Goal: Information Seeking & Learning: Learn about a topic

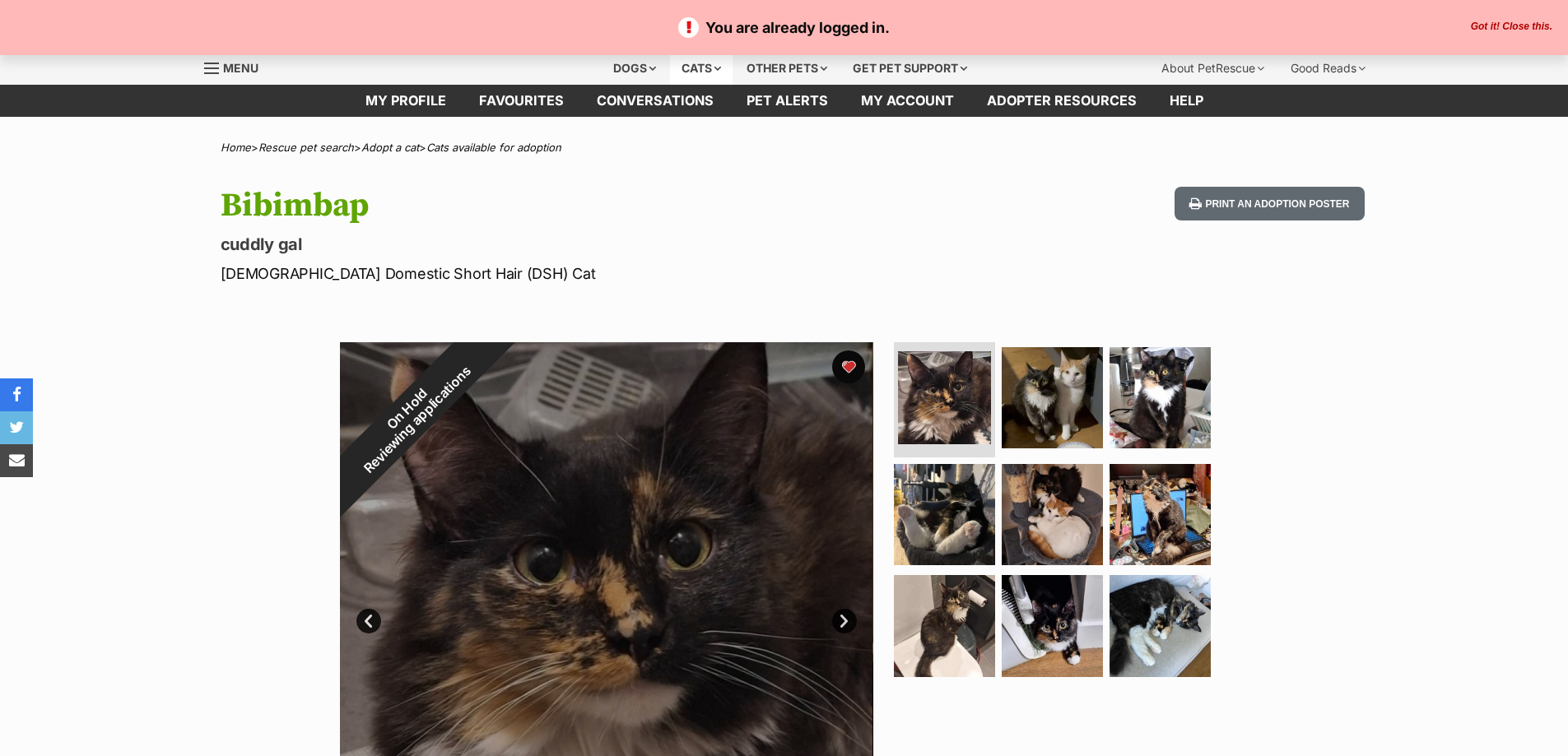
click at [700, 58] on div "Cats" at bounding box center [702, 68] width 62 height 33
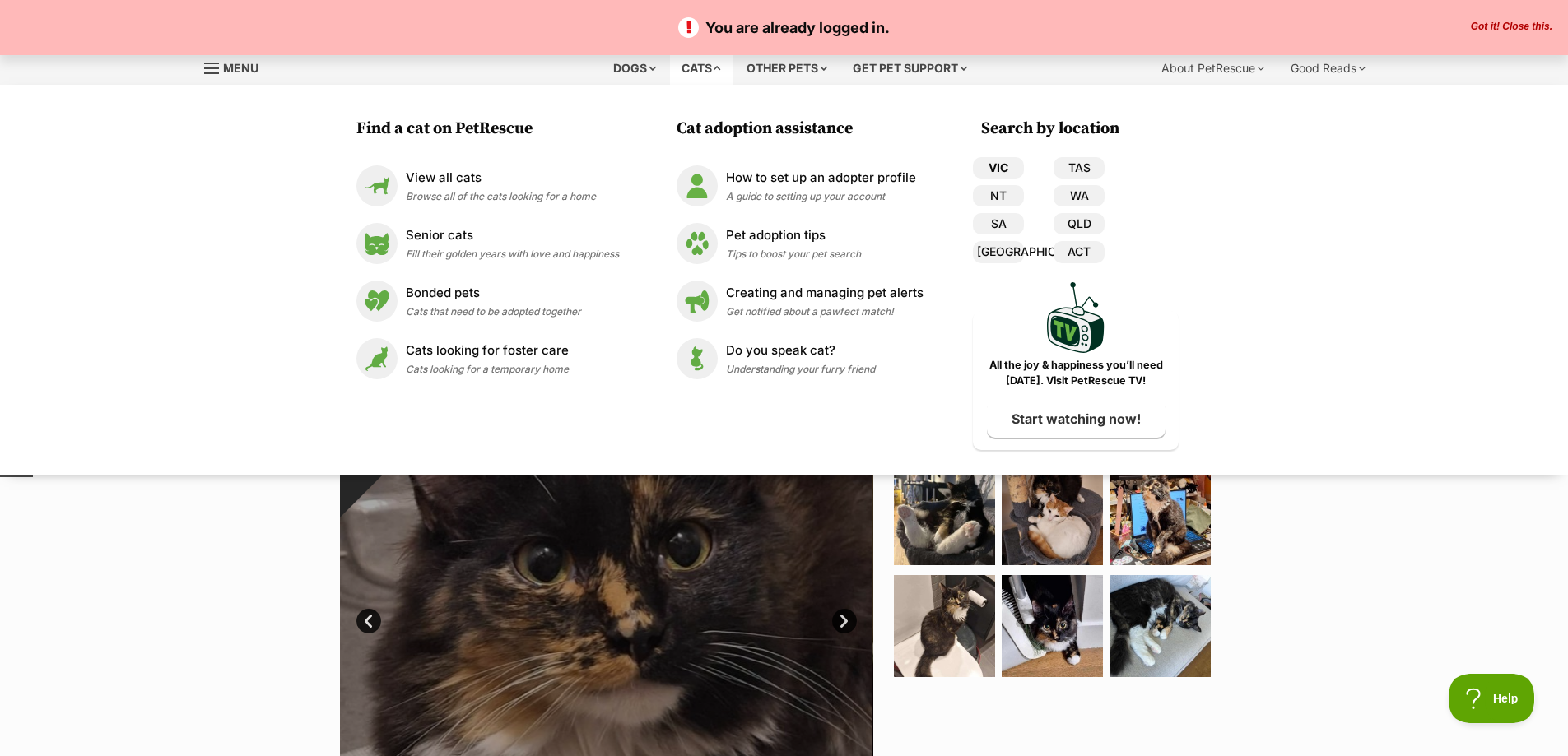
click at [996, 166] on link "VIC" at bounding box center [999, 168] width 51 height 21
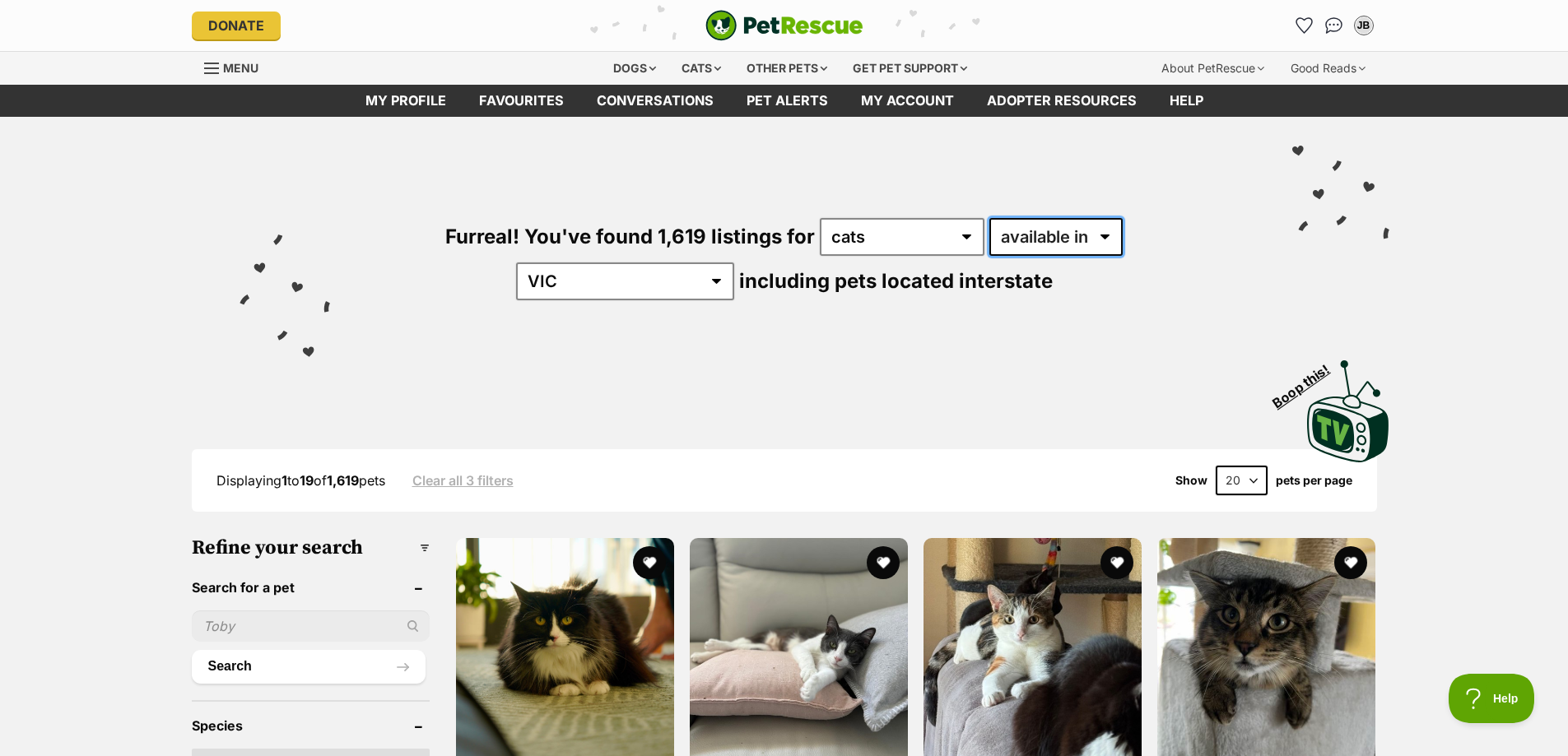
click at [989, 238] on select "available in located in" at bounding box center [1055, 237] width 134 height 38
select select "disabled"
click at [989, 218] on select "available in located in" at bounding box center [1055, 237] width 134 height 38
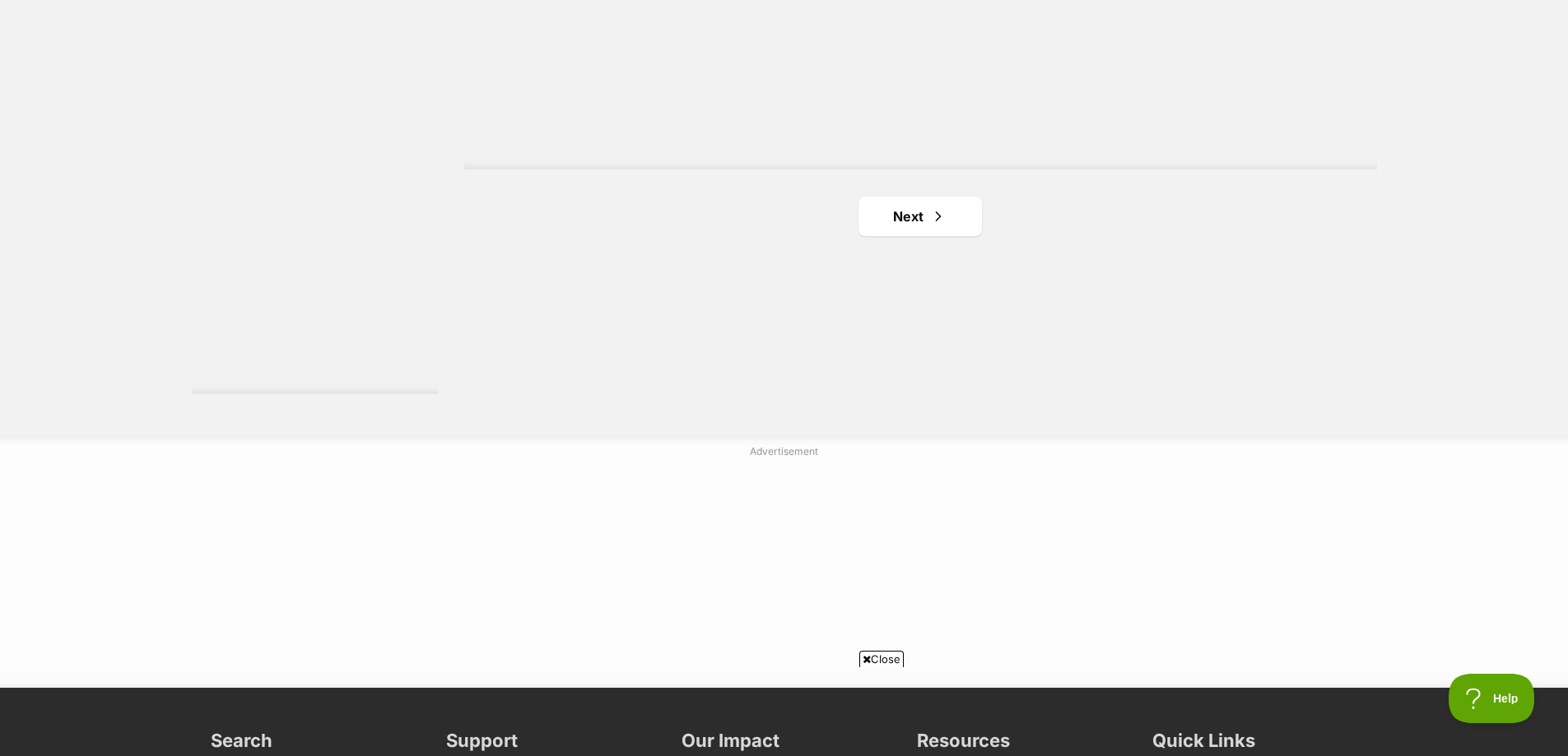
scroll to position [3210, 0]
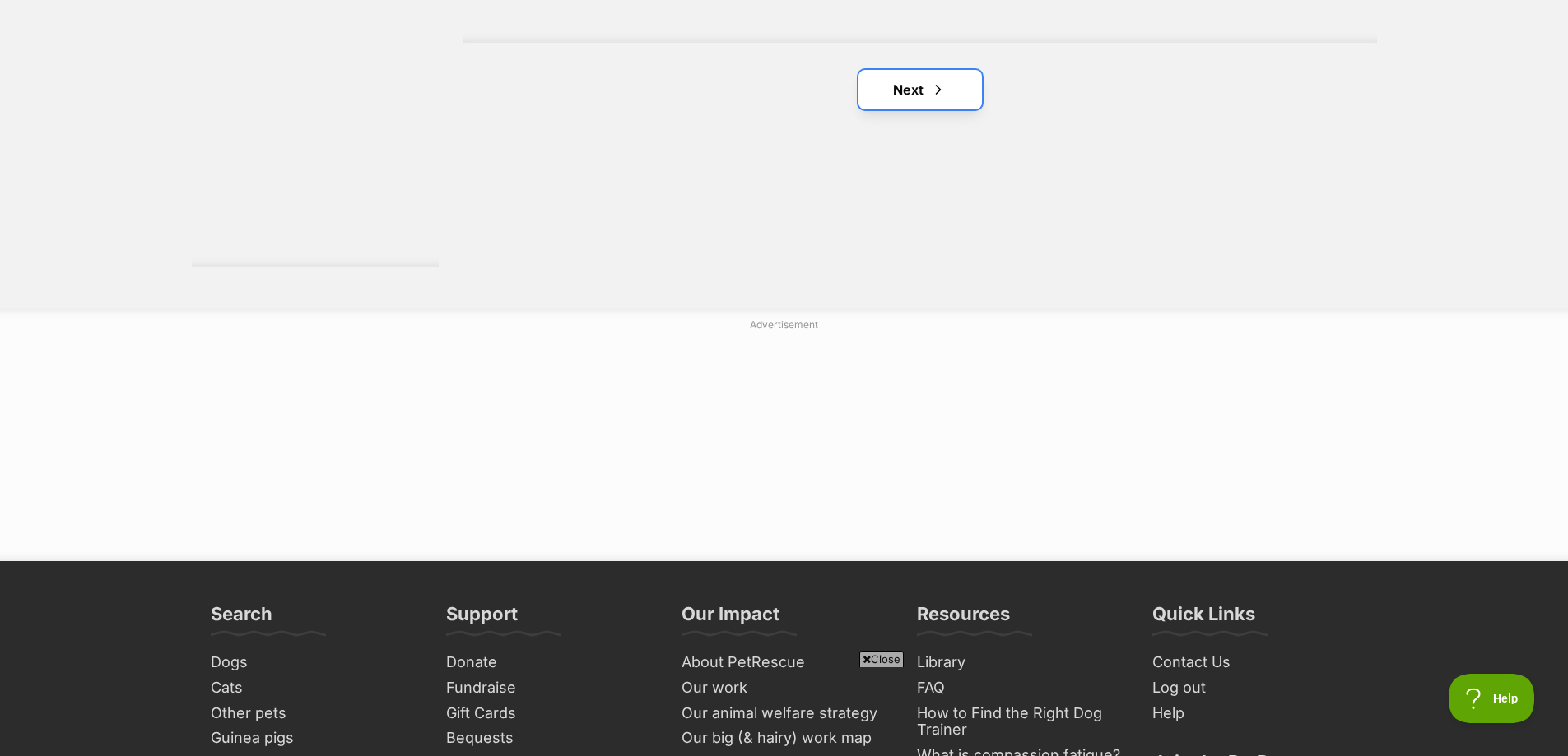
click at [908, 70] on link "Next" at bounding box center [920, 90] width 124 height 40
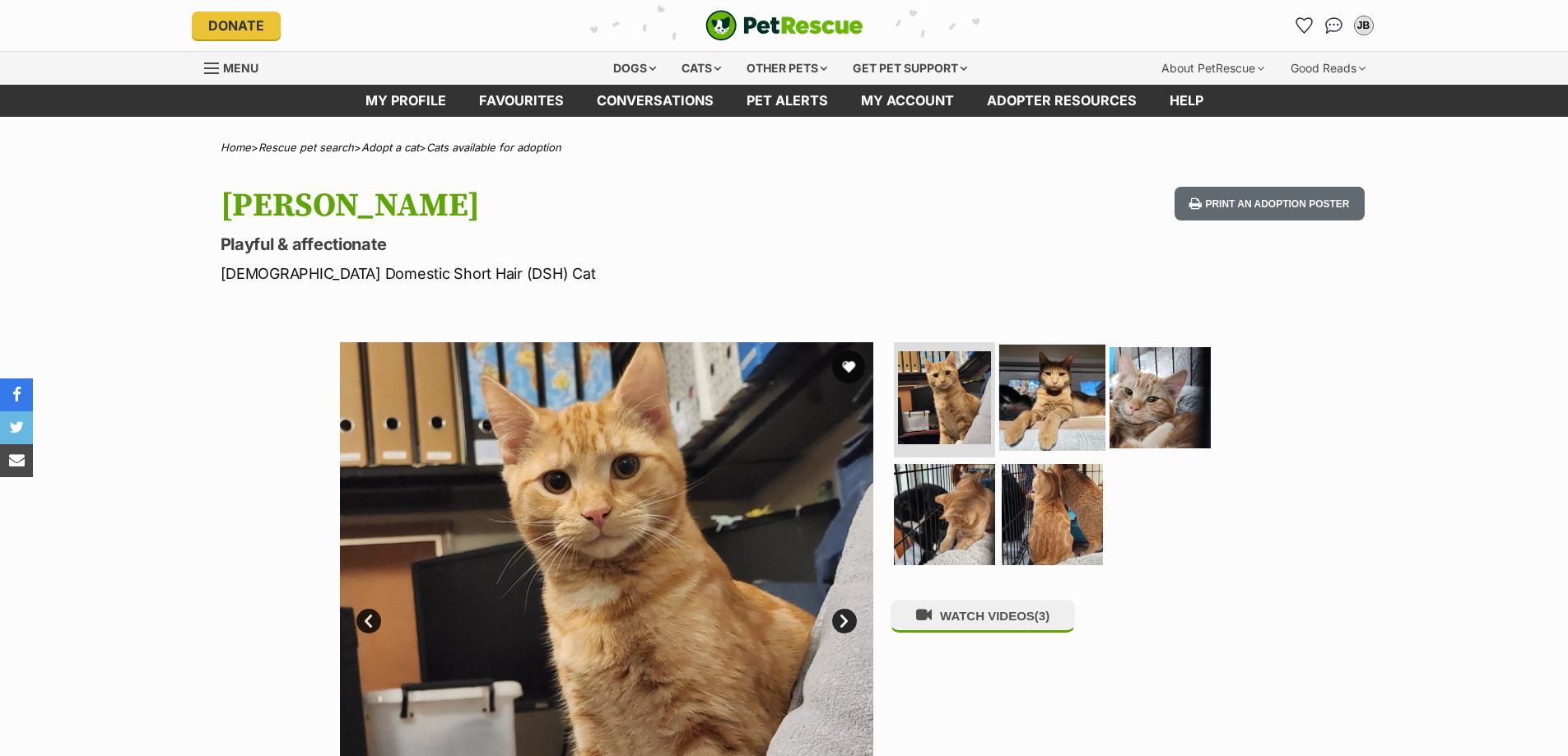
click at [1074, 405] on img at bounding box center [1052, 397] width 106 height 106
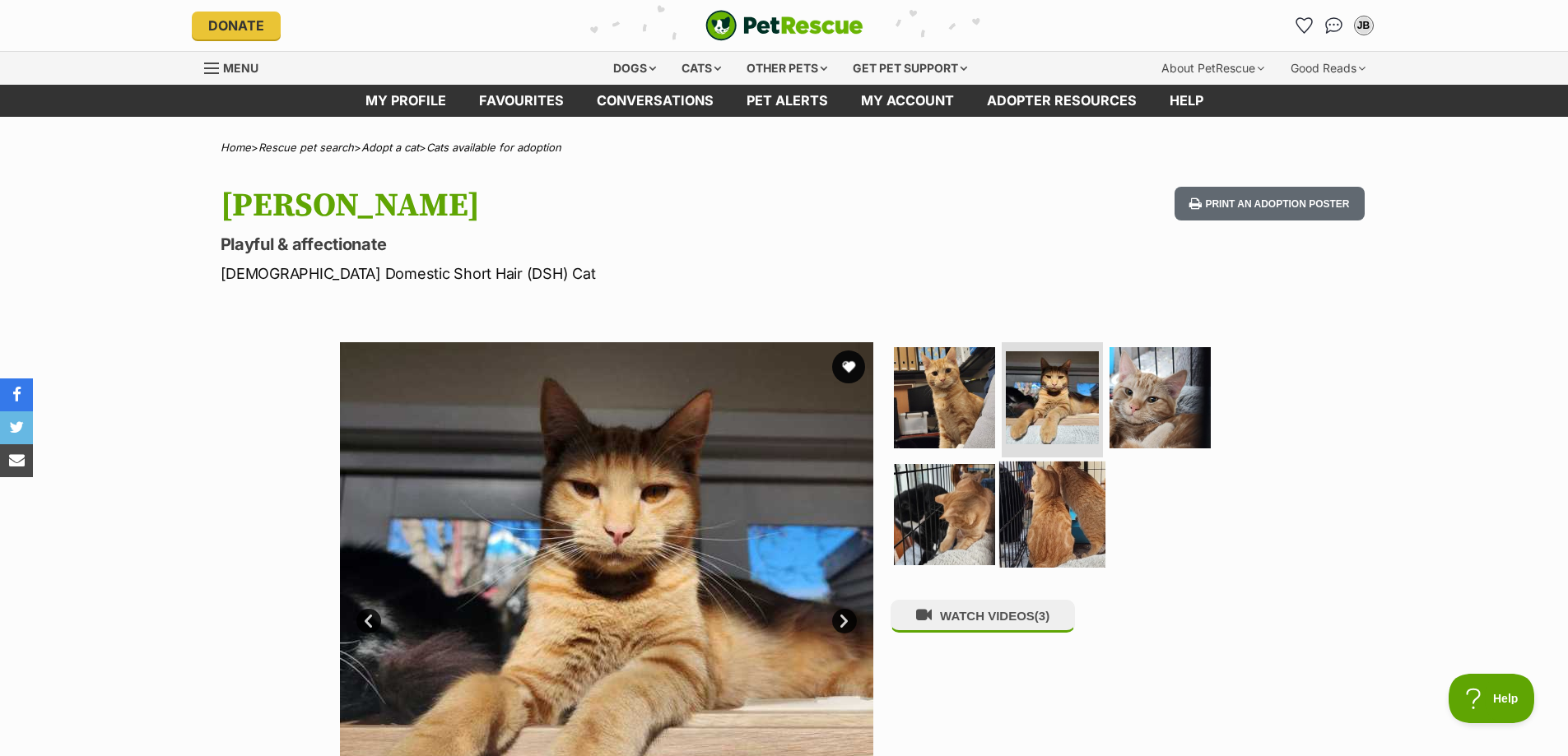
click at [1034, 510] on img at bounding box center [1052, 513] width 106 height 106
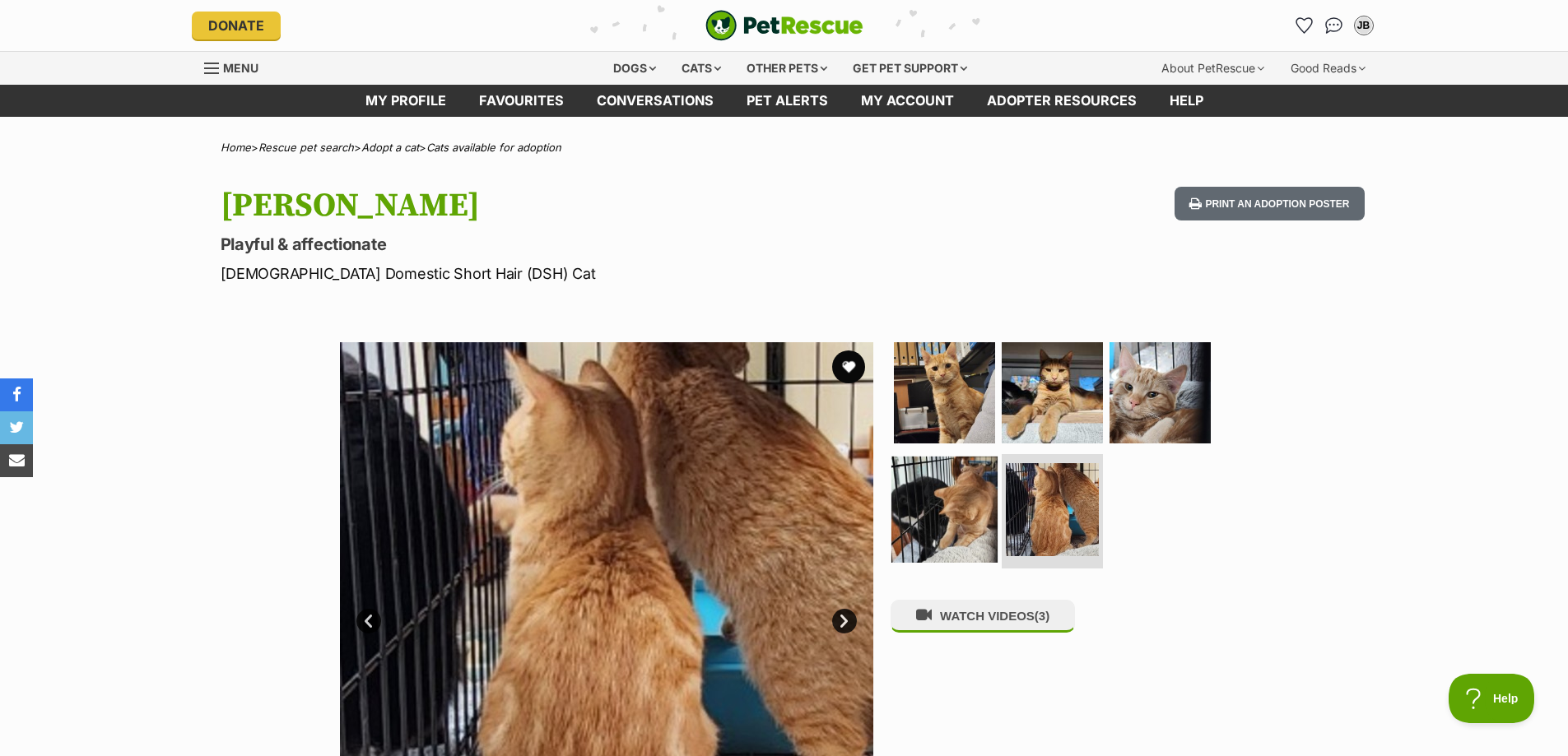
click at [967, 519] on img at bounding box center [944, 509] width 106 height 106
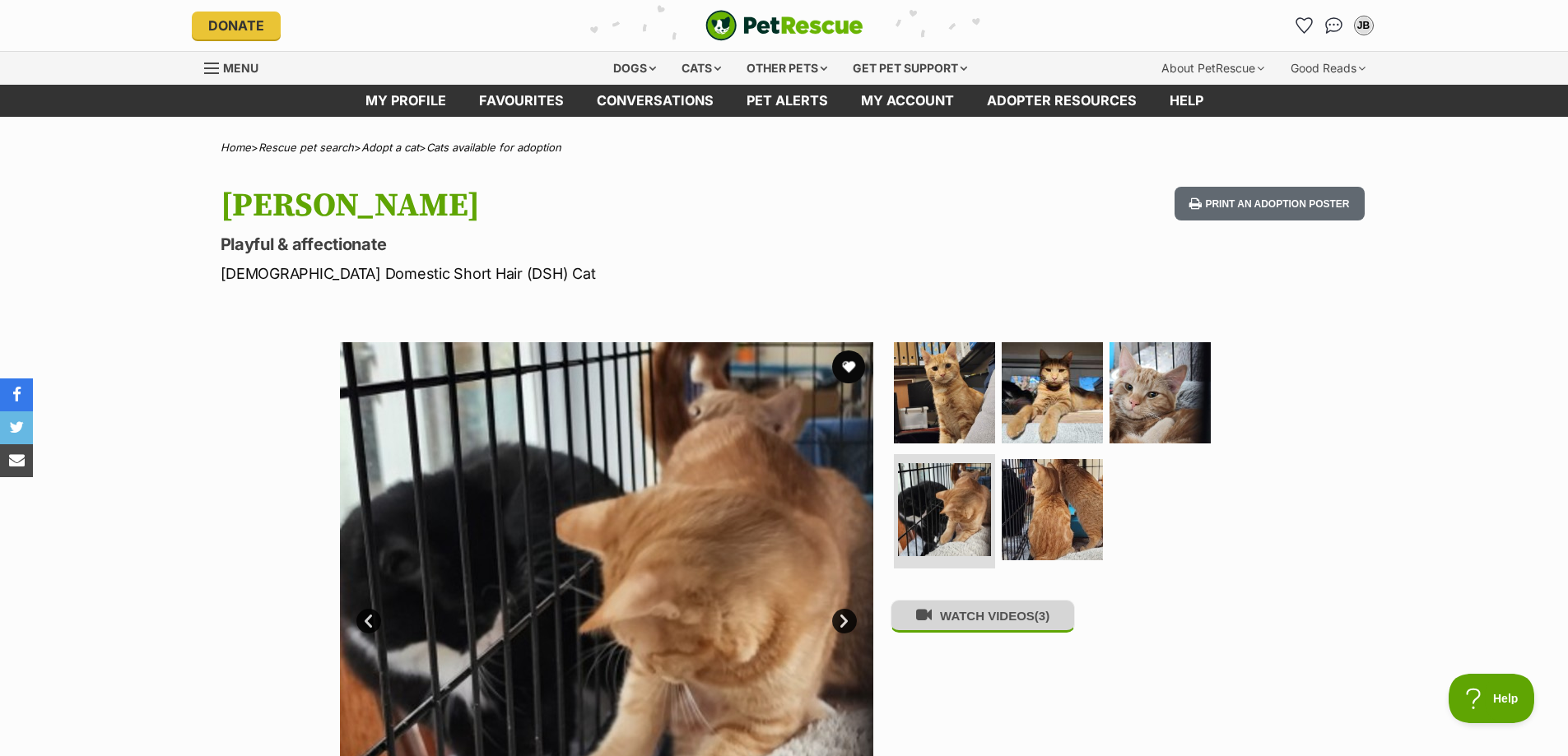
click at [997, 629] on button "WATCH VIDEOS (3)" at bounding box center [982, 616] width 184 height 32
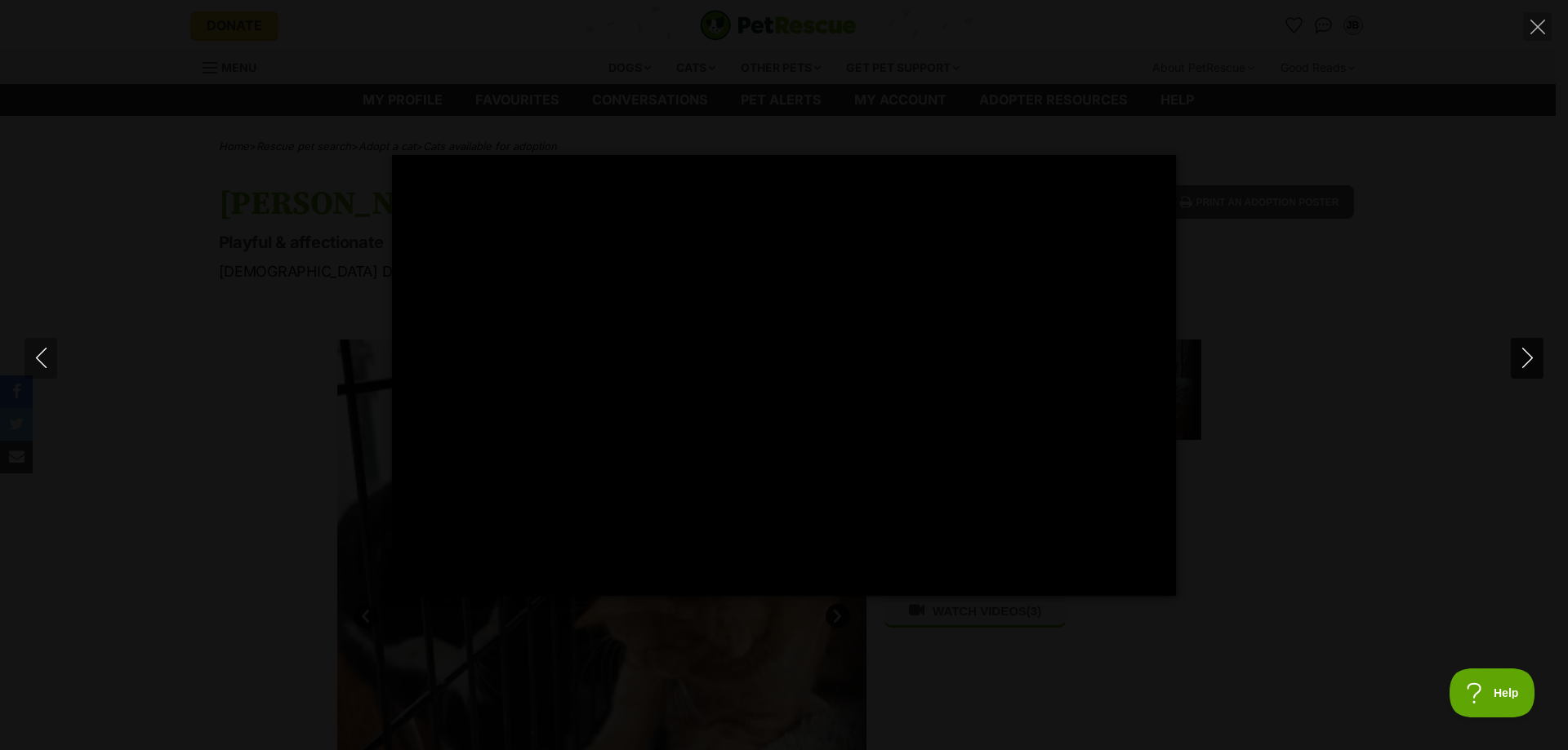
click at [1518, 365] on icon "Next" at bounding box center [1527, 358] width 20 height 20
type input "3.93"
click at [1518, 365] on icon "Next" at bounding box center [1527, 358] width 20 height 20
type input "5.07"
click at [1528, 21] on button "Close" at bounding box center [1538, 27] width 29 height 29
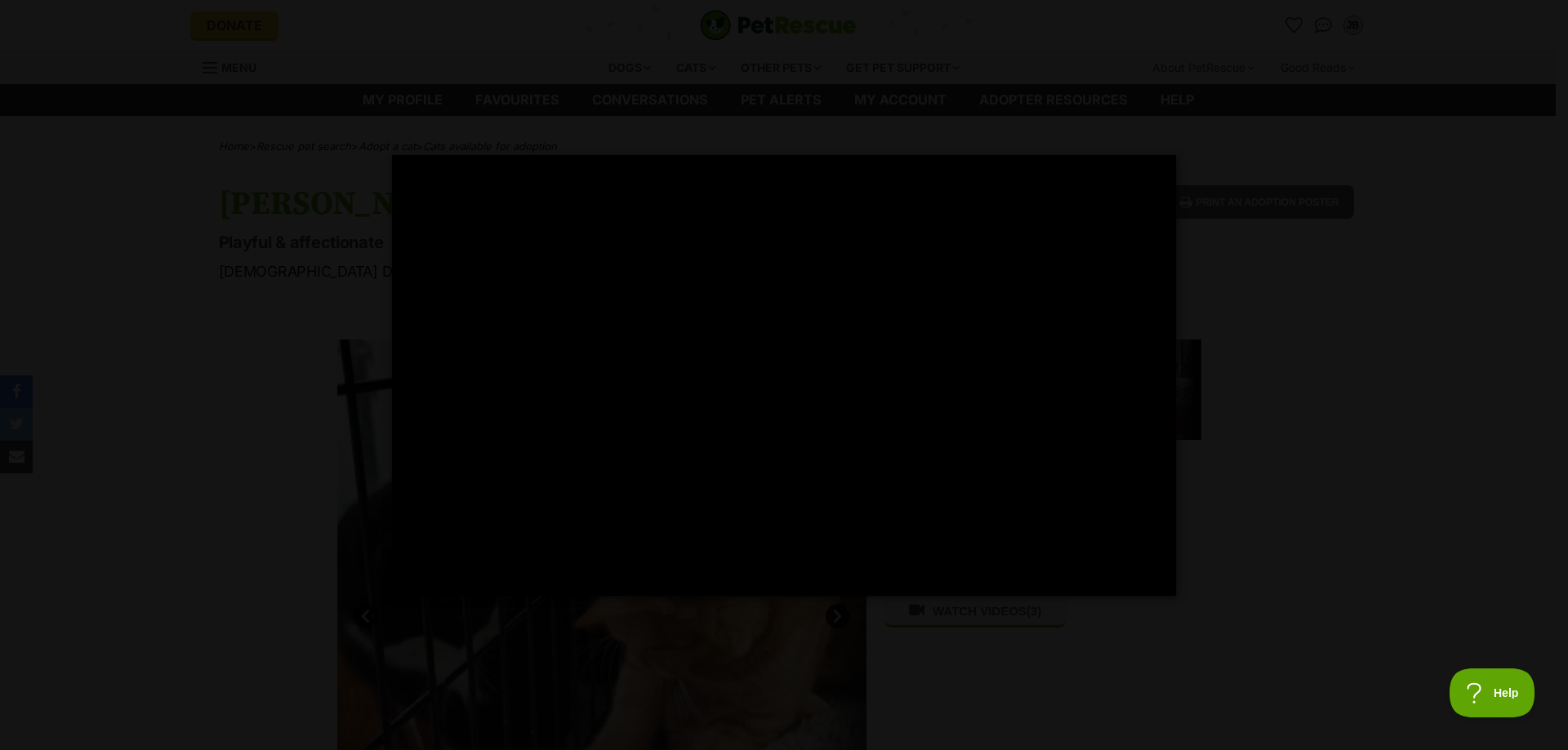
type input "12.9"
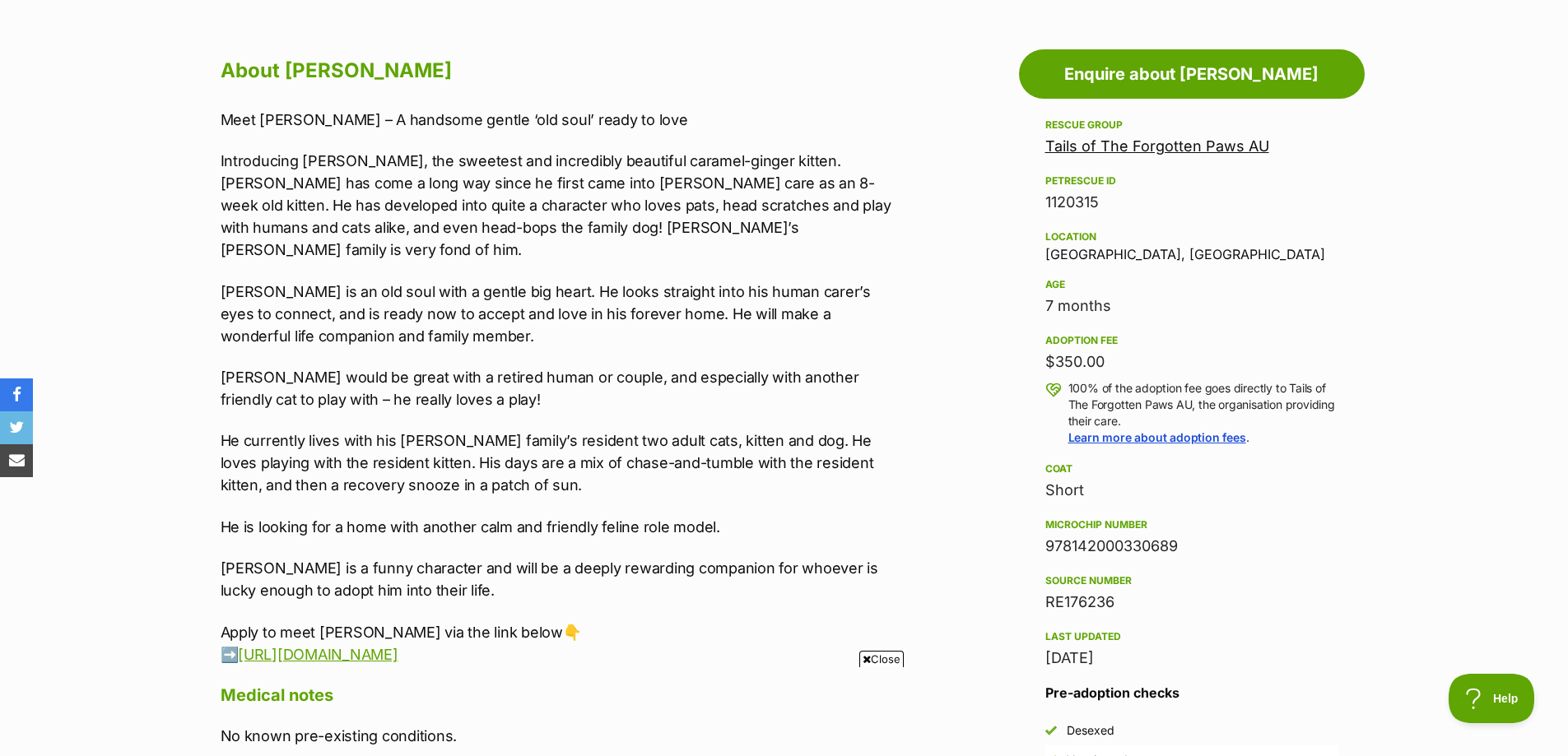
scroll to position [740, 0]
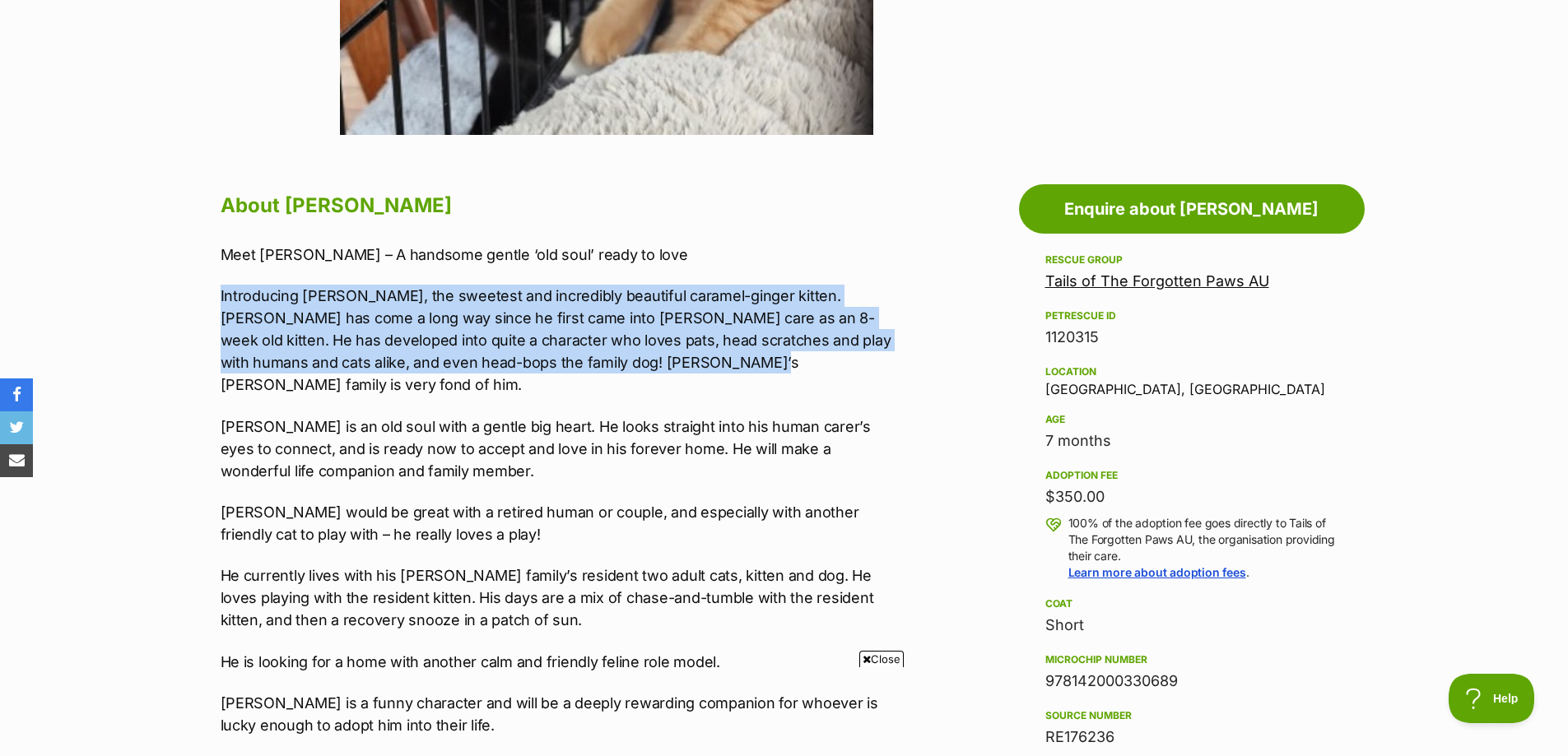
drag, startPoint x: 204, startPoint y: 296, endPoint x: 614, endPoint y: 366, distance: 415.9
click at [614, 366] on p "Introducing George Weasley, the sweetest and incredibly beautiful caramel-ginge…" at bounding box center [560, 340] width 680 height 111
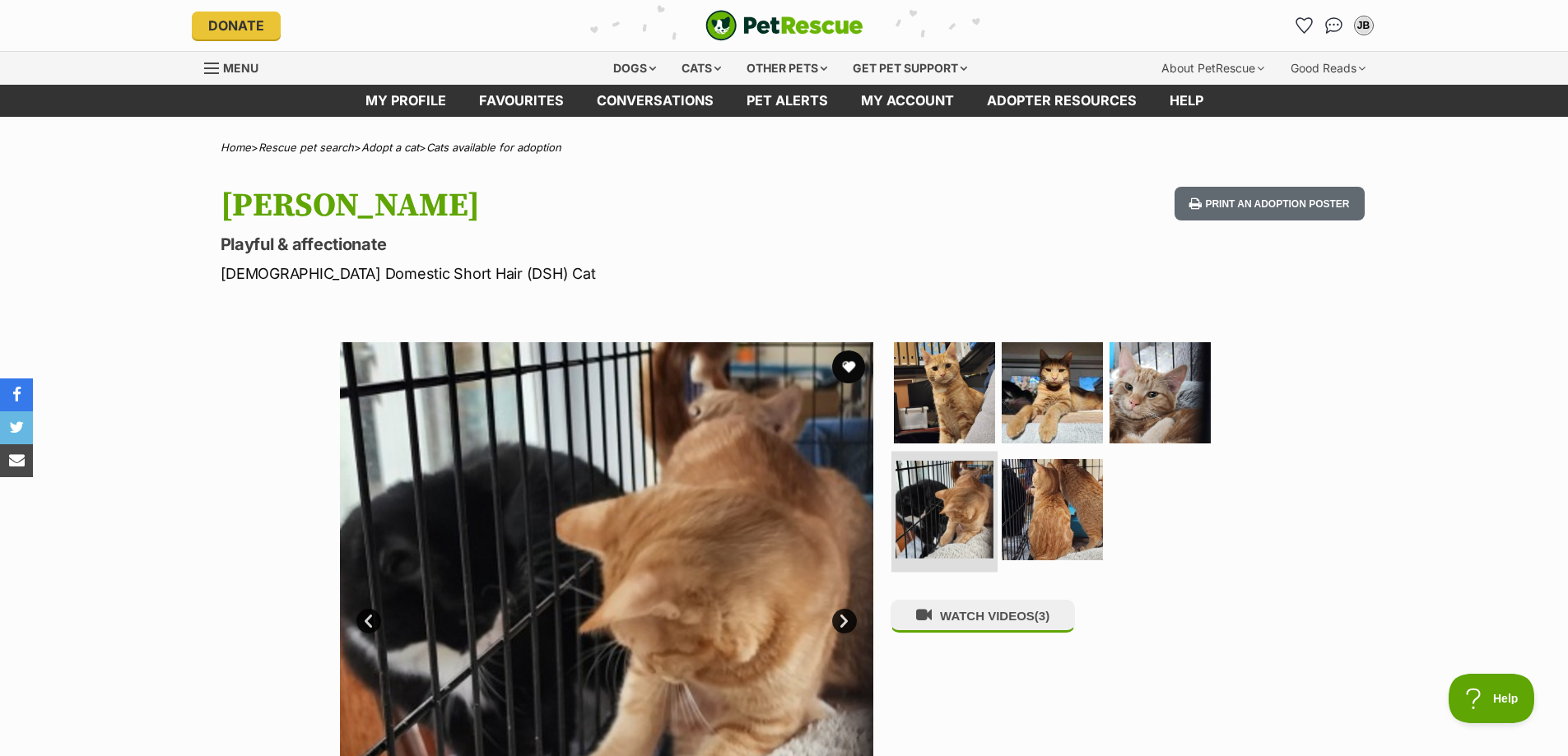
scroll to position [0, 0]
click at [949, 428] on img at bounding box center [944, 393] width 106 height 106
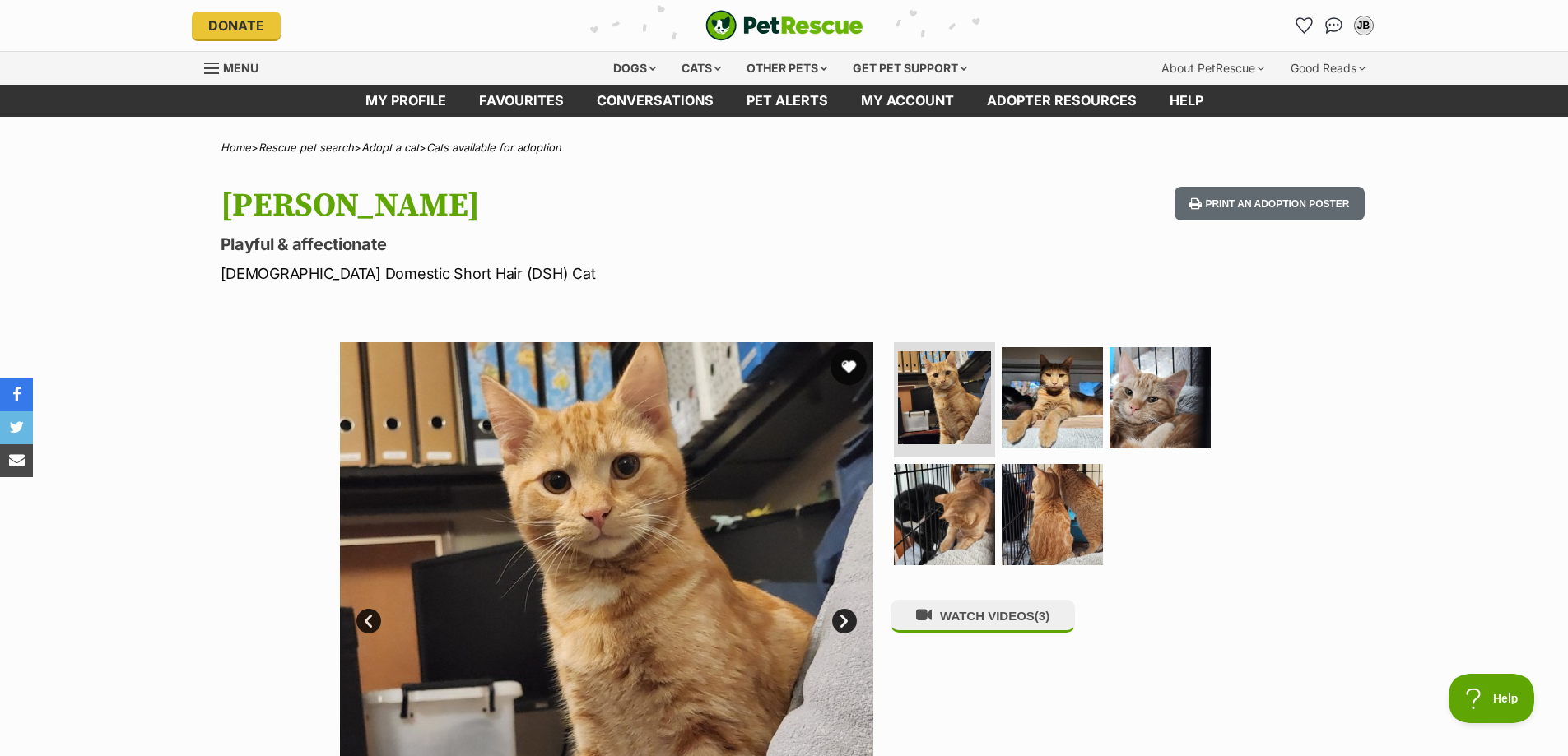
click at [854, 377] on button "favourite" at bounding box center [848, 366] width 36 height 36
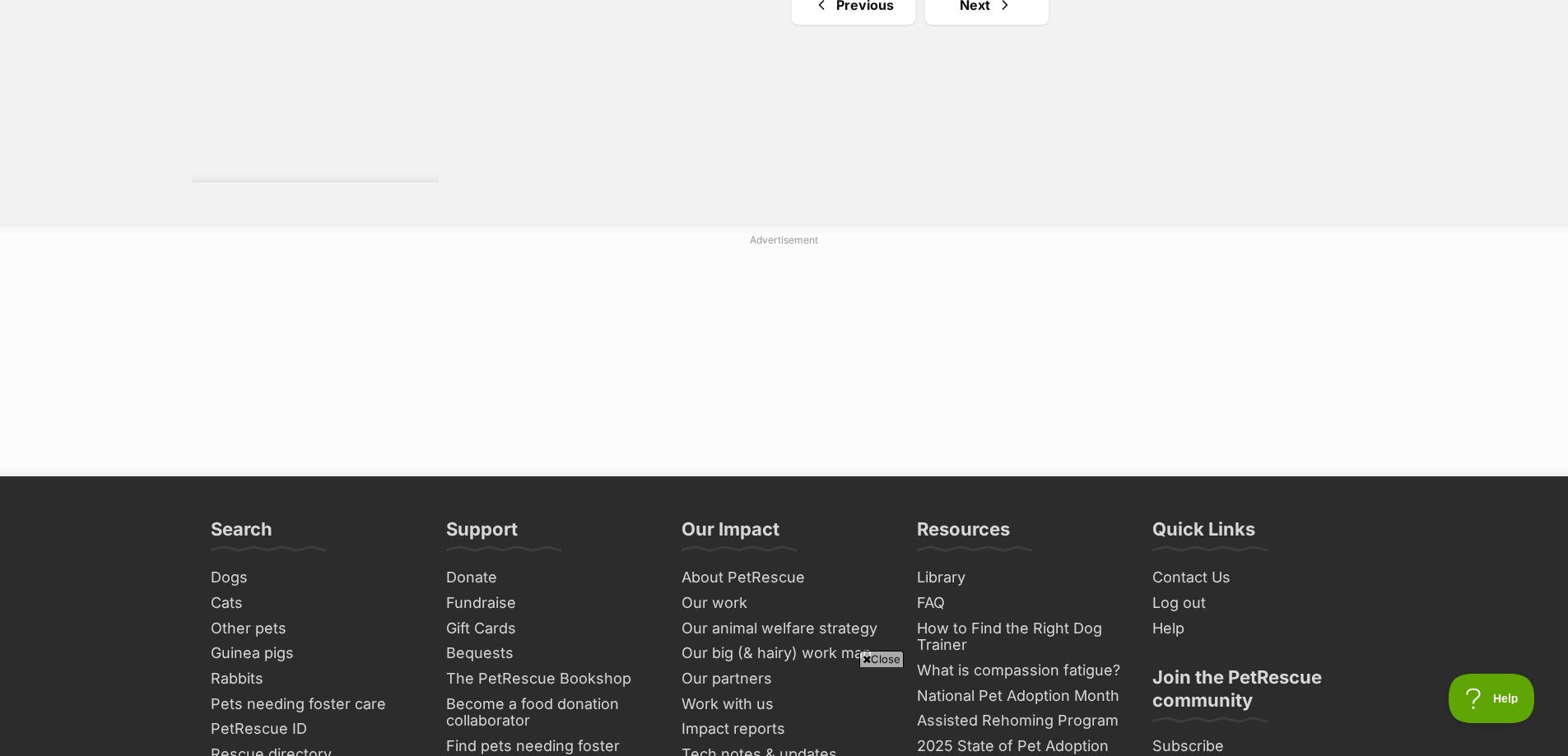
scroll to position [3457, 0]
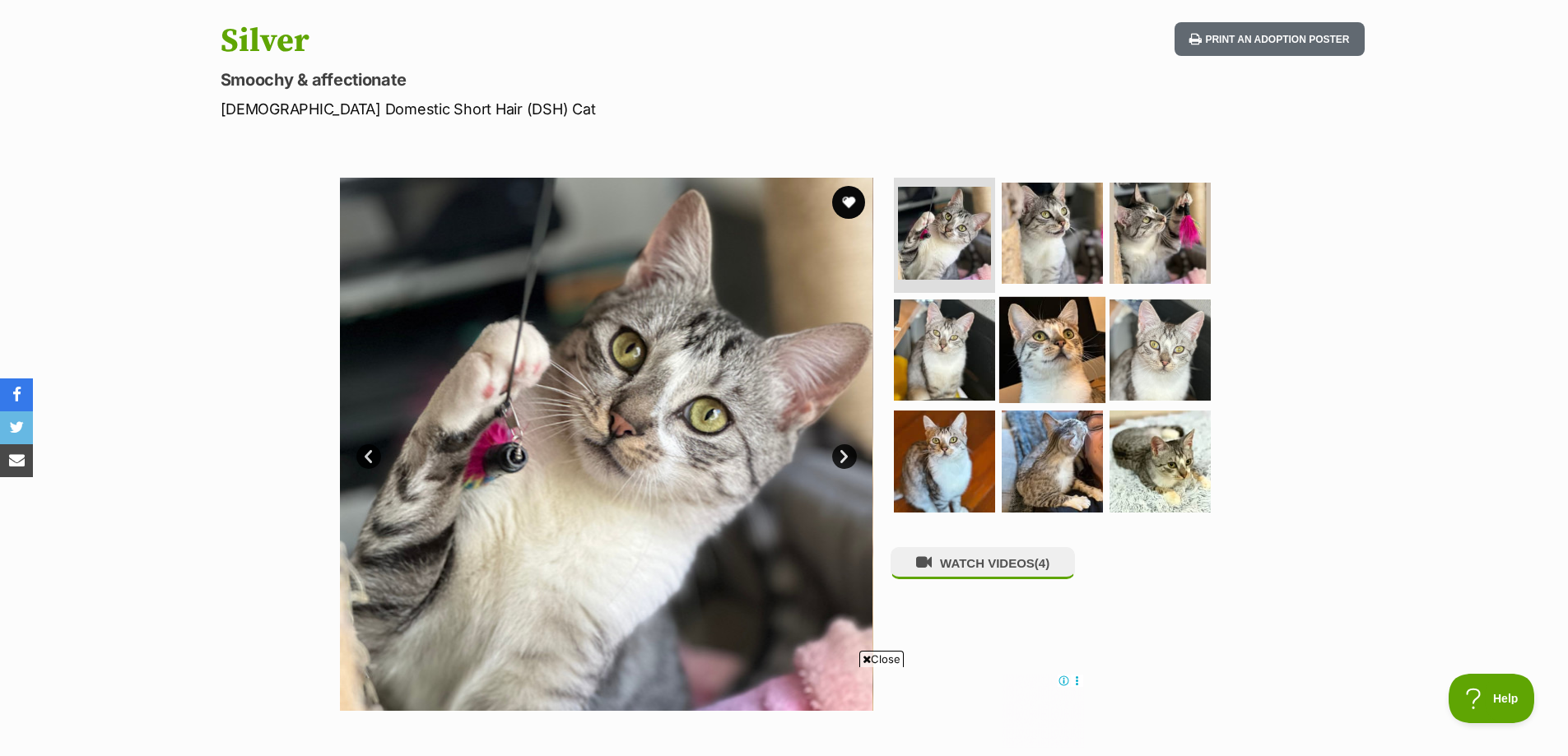
click at [1037, 336] on img at bounding box center [1052, 349] width 106 height 106
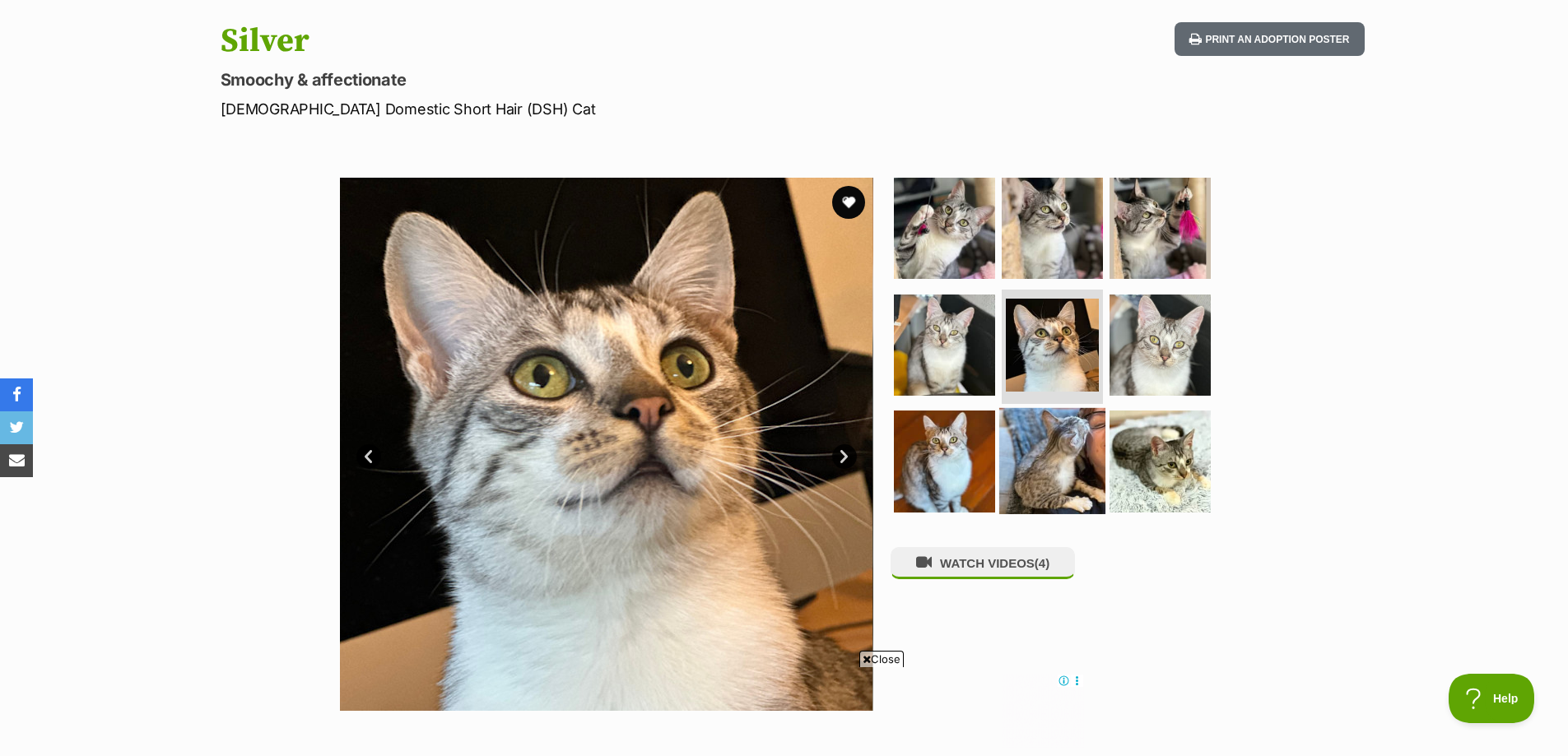
click at [1029, 445] on img at bounding box center [1052, 461] width 106 height 106
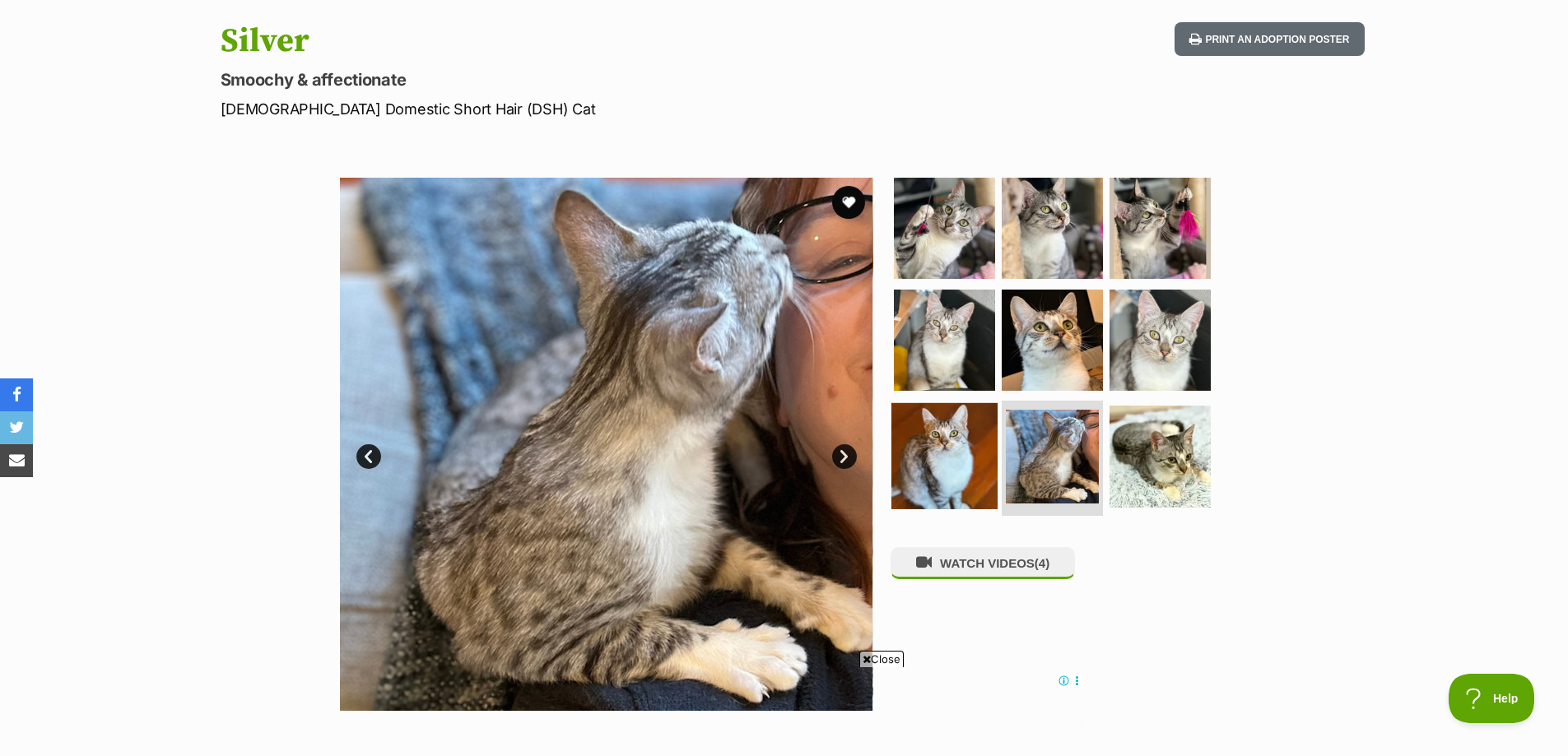
click at [959, 454] on img at bounding box center [944, 456] width 106 height 106
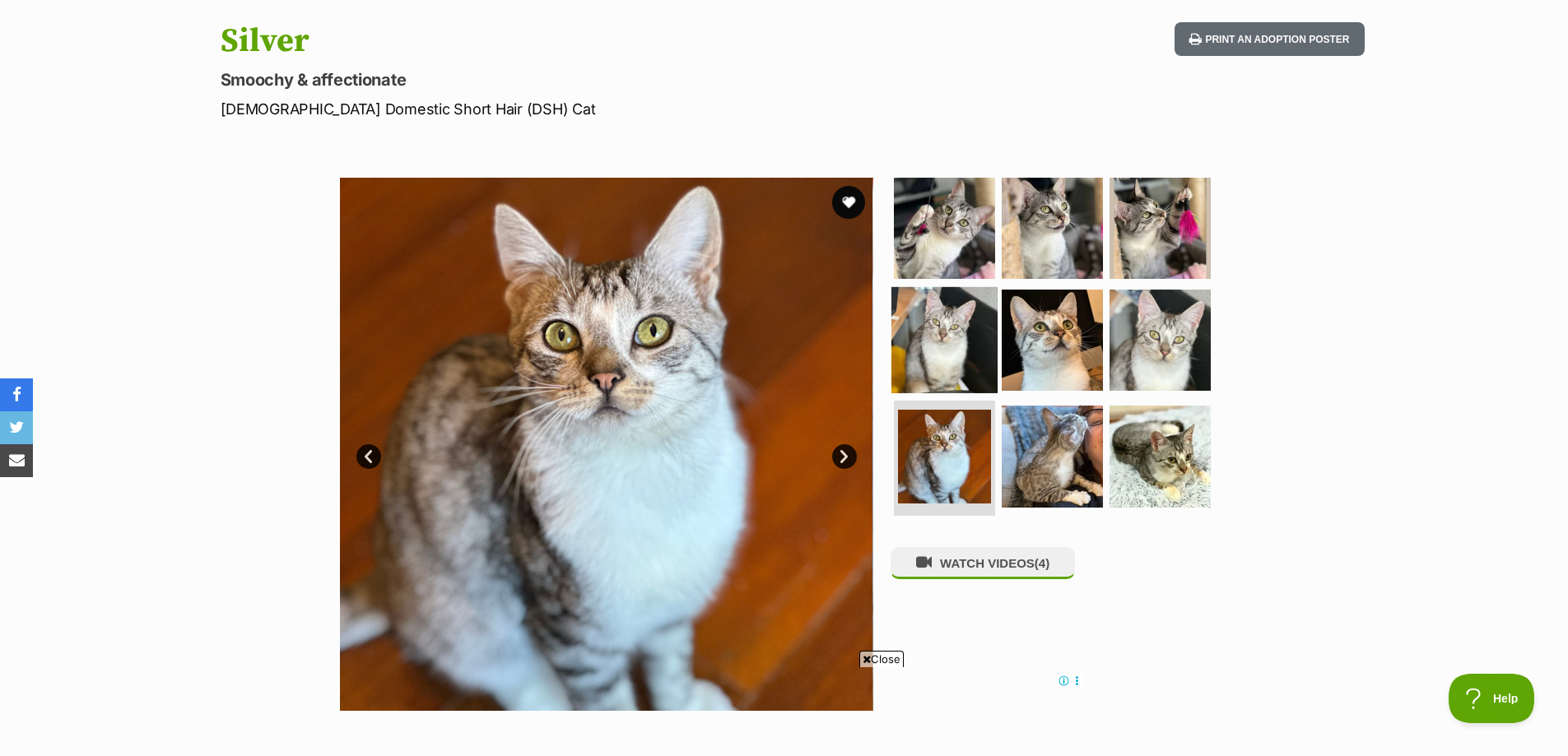
click at [952, 364] on img at bounding box center [944, 339] width 106 height 106
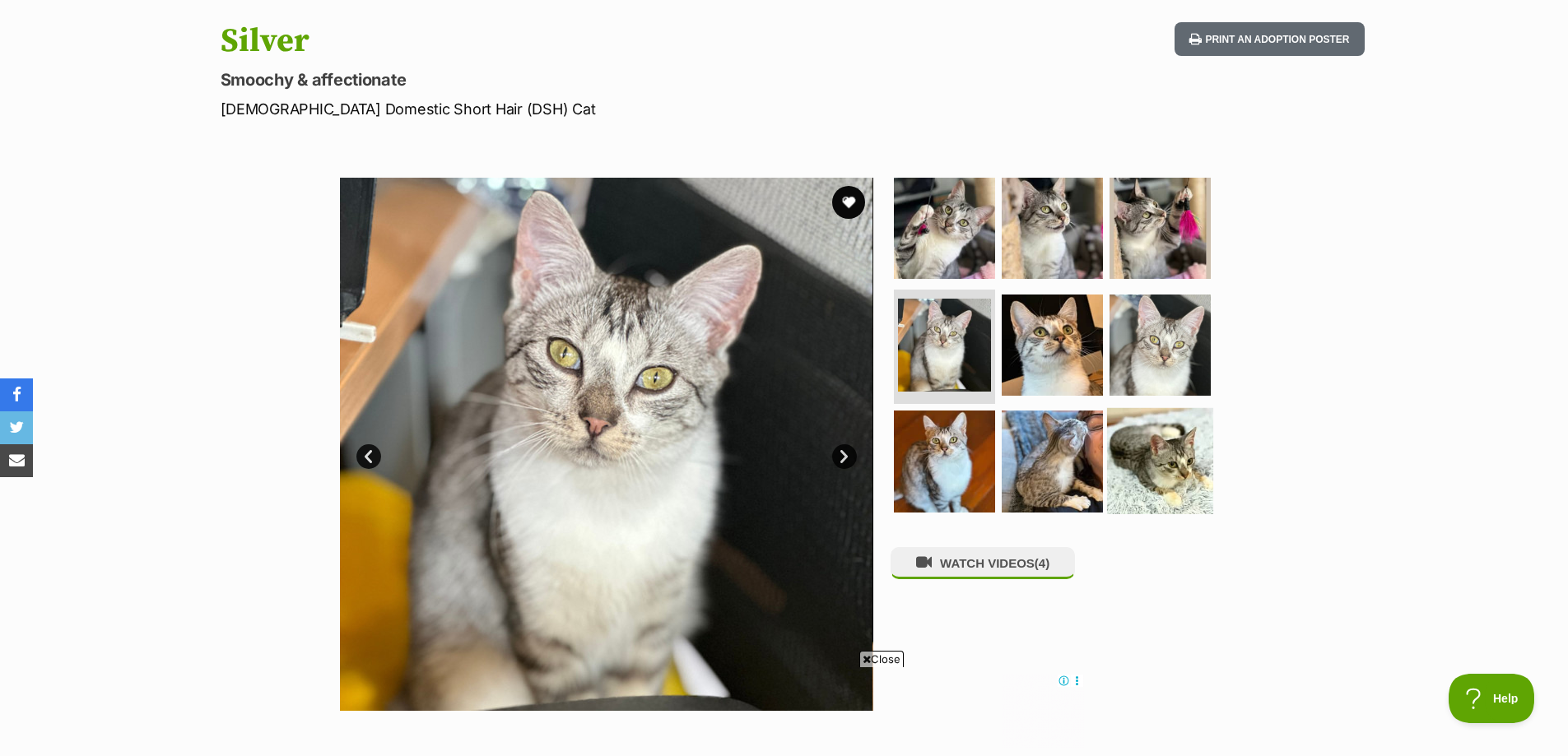
click at [1143, 441] on img at bounding box center [1160, 461] width 106 height 106
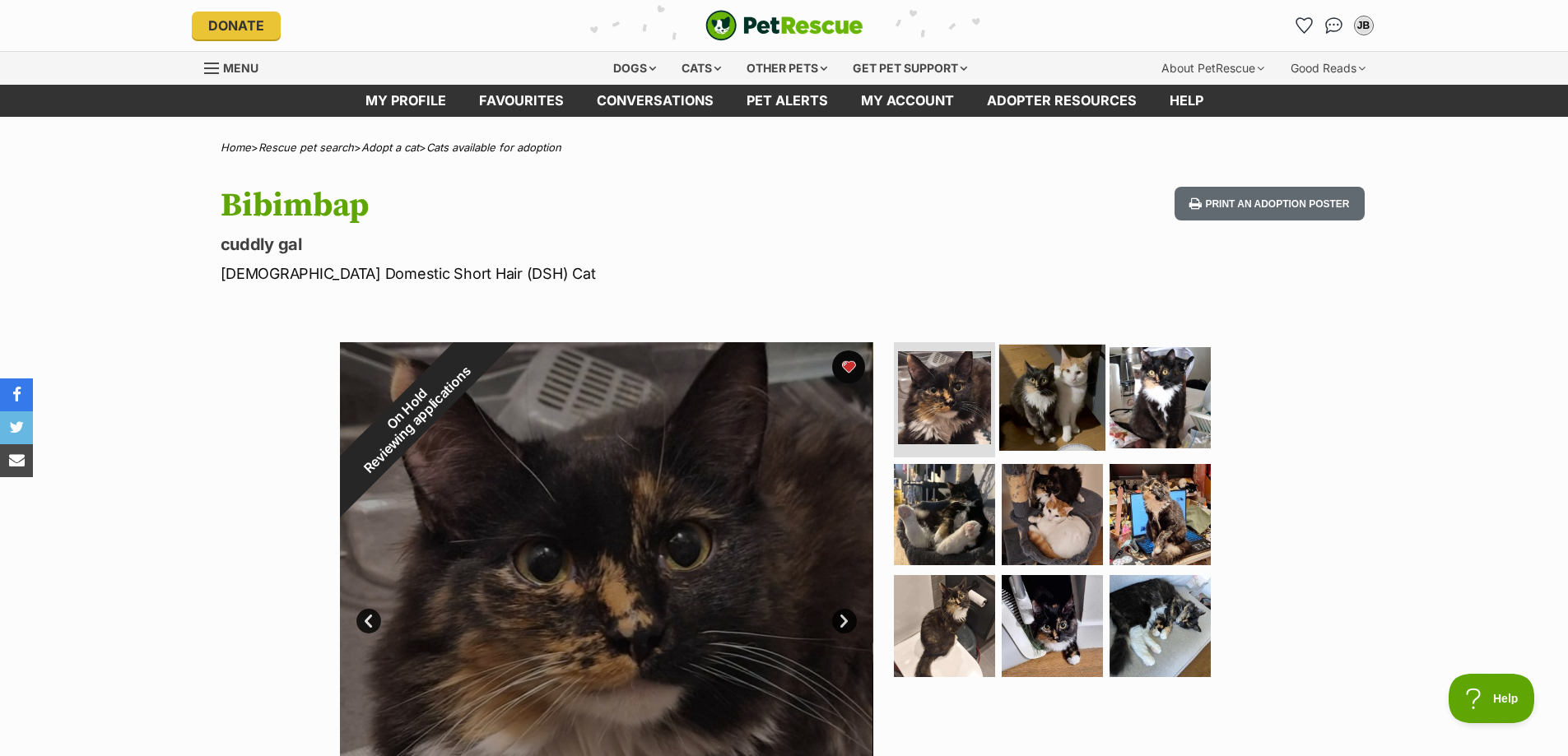
click at [1080, 403] on img at bounding box center [1052, 397] width 106 height 106
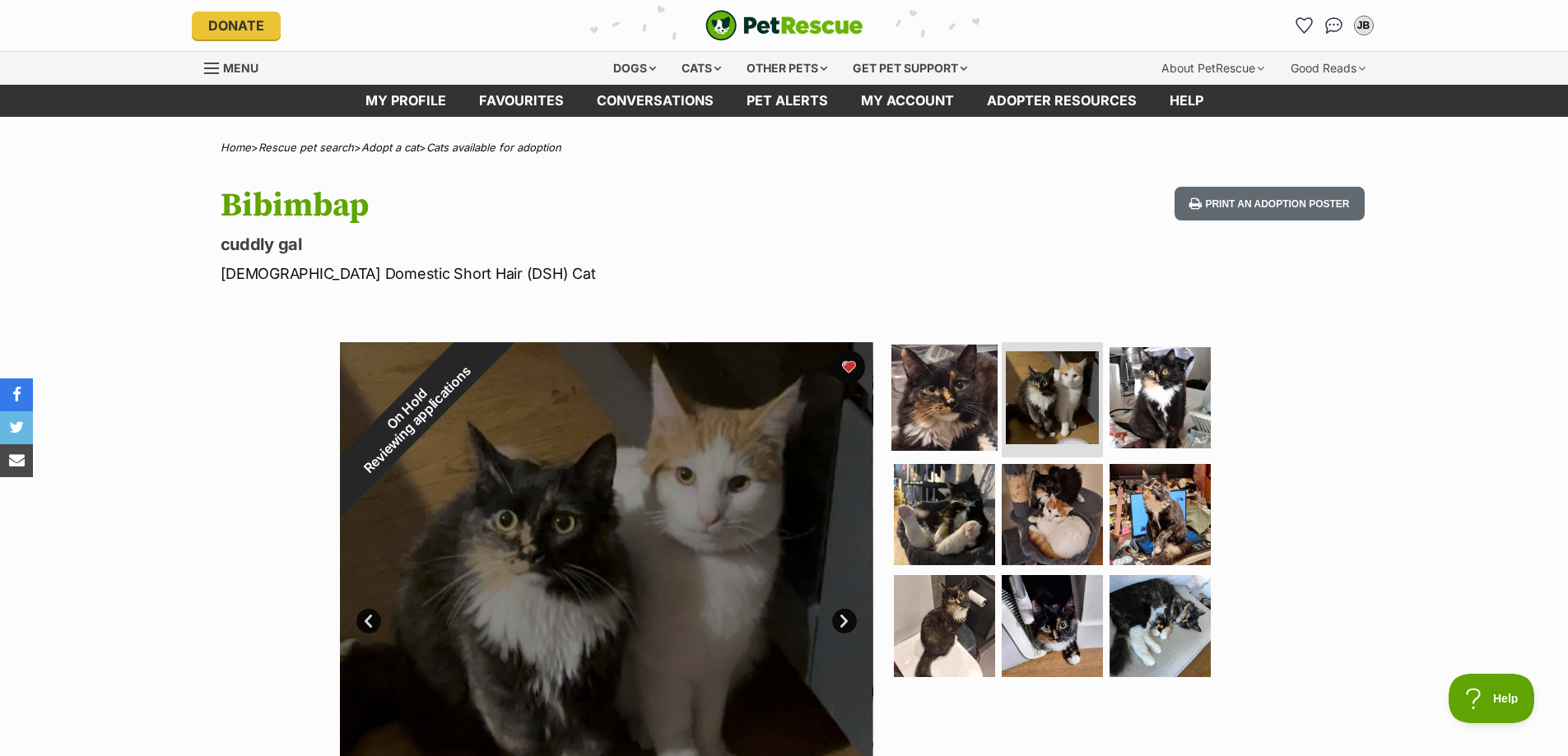
click at [954, 388] on img at bounding box center [944, 397] width 106 height 106
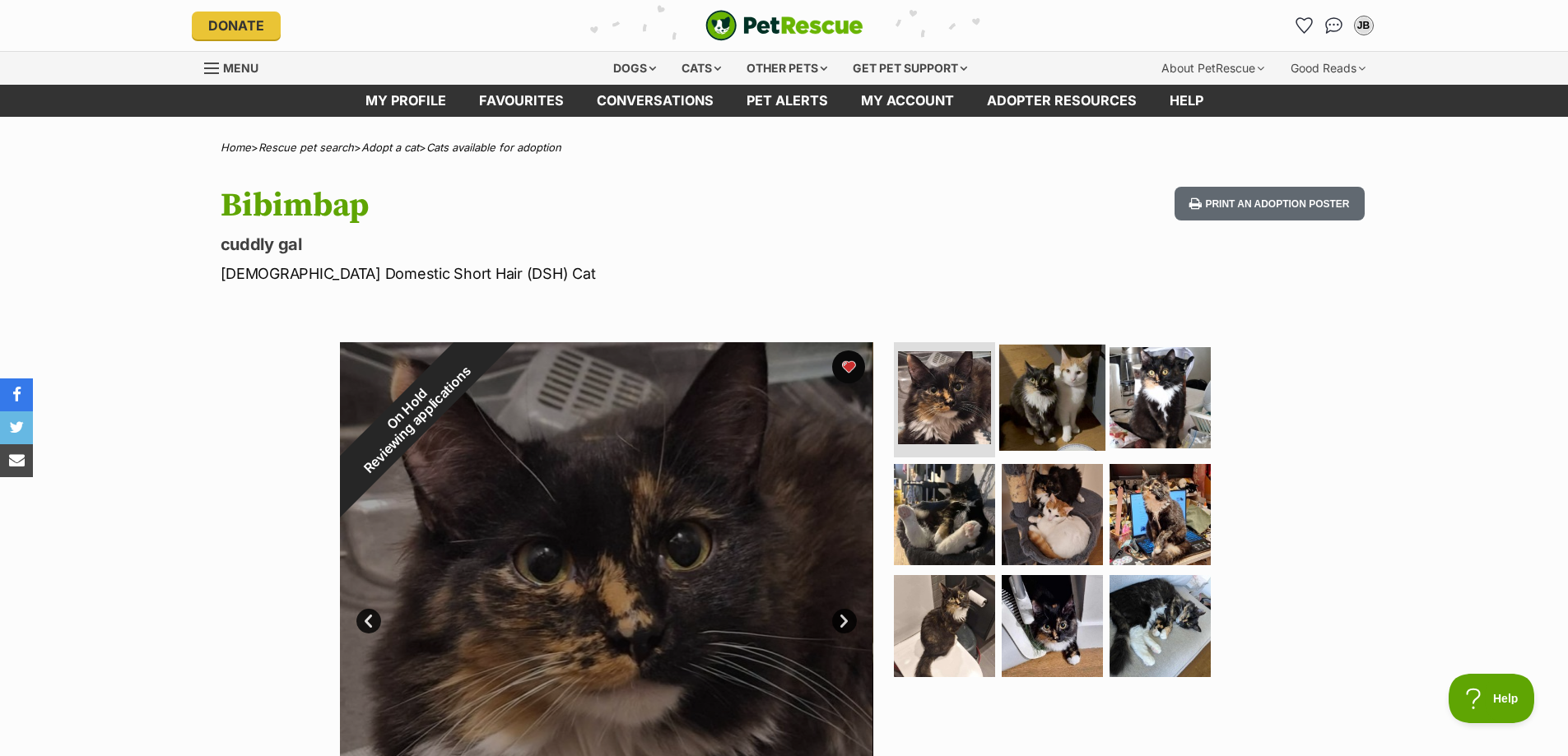
click at [1055, 389] on img at bounding box center [1052, 397] width 106 height 106
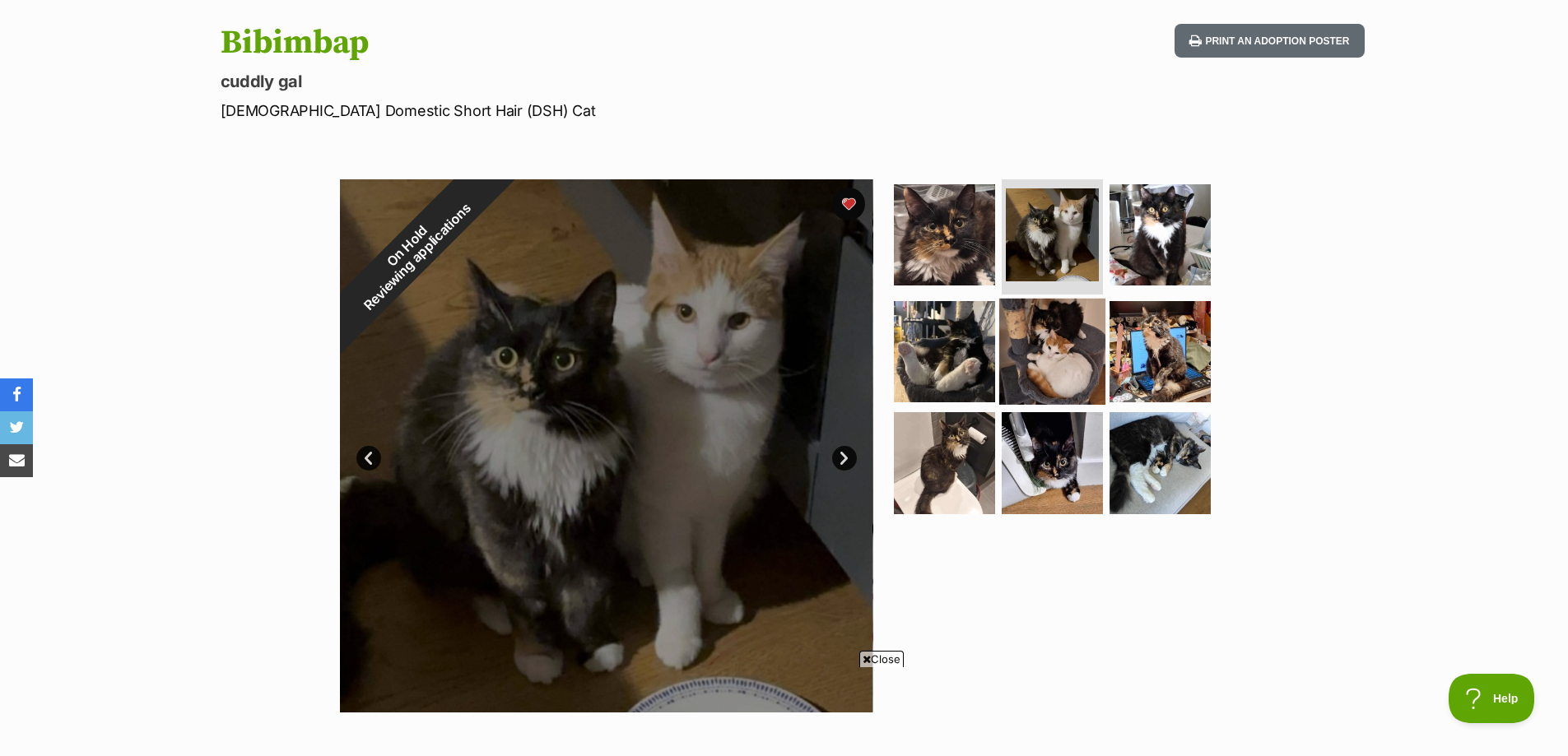
scroll to position [165, 0]
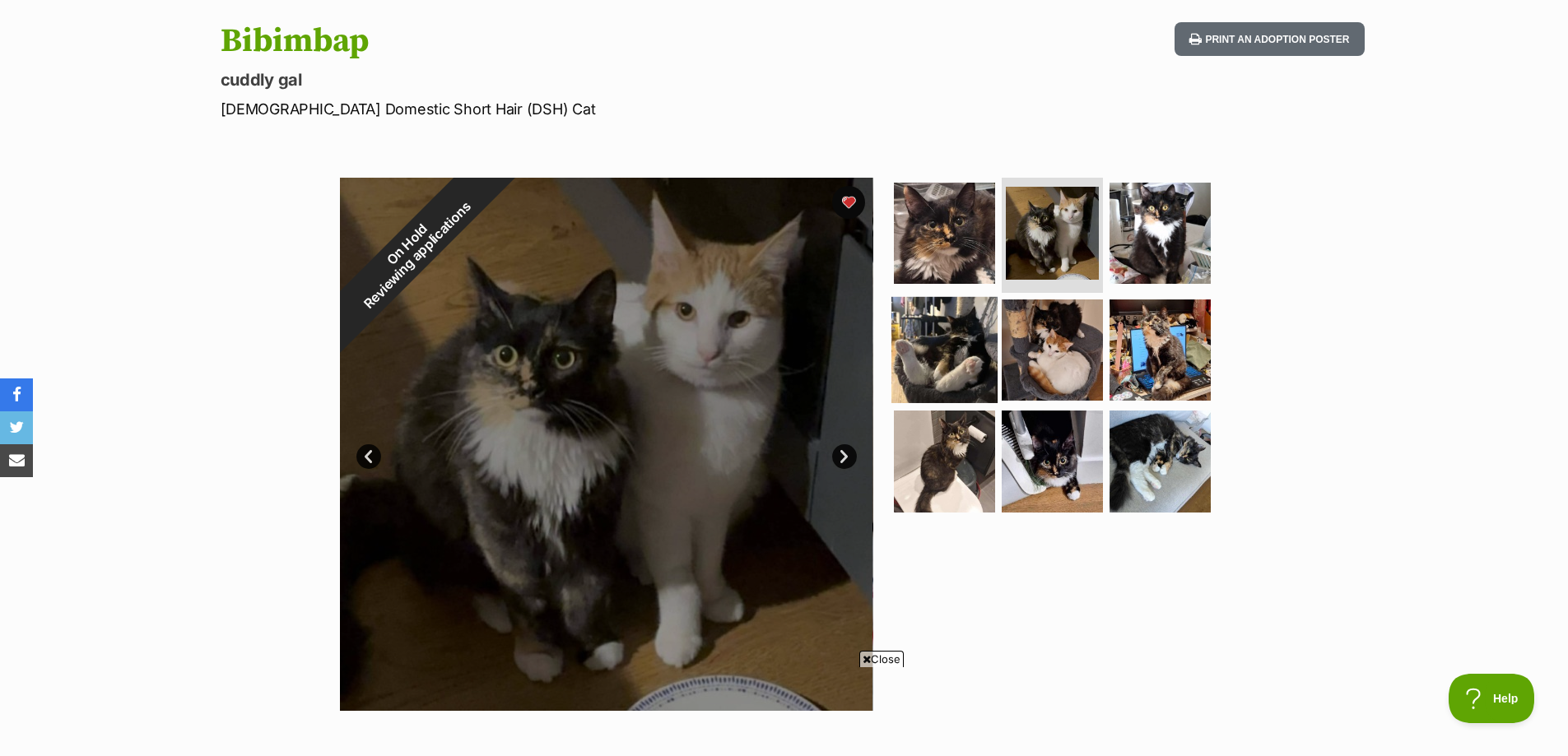
click at [987, 327] on img at bounding box center [944, 349] width 106 height 106
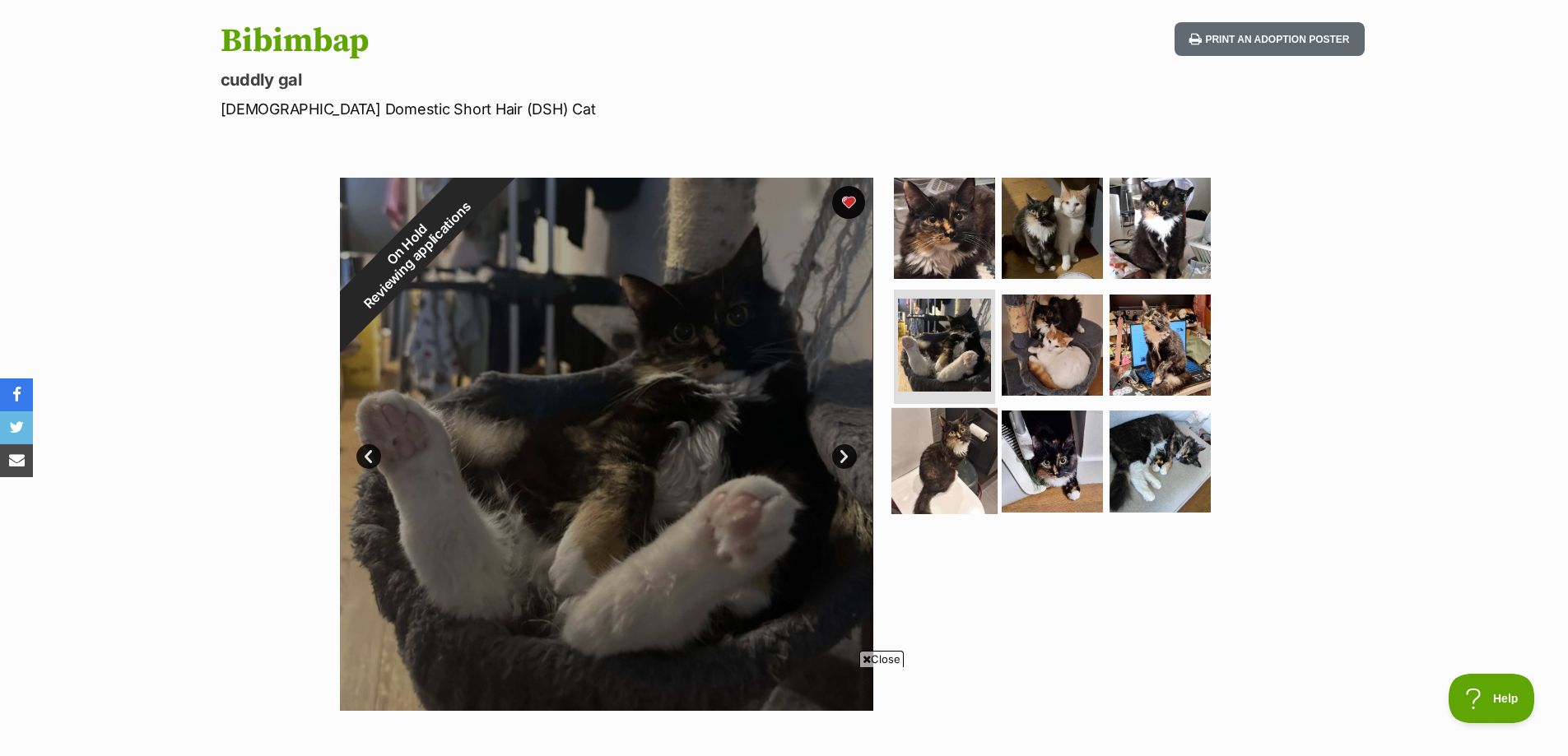
click at [954, 440] on img at bounding box center [944, 461] width 106 height 106
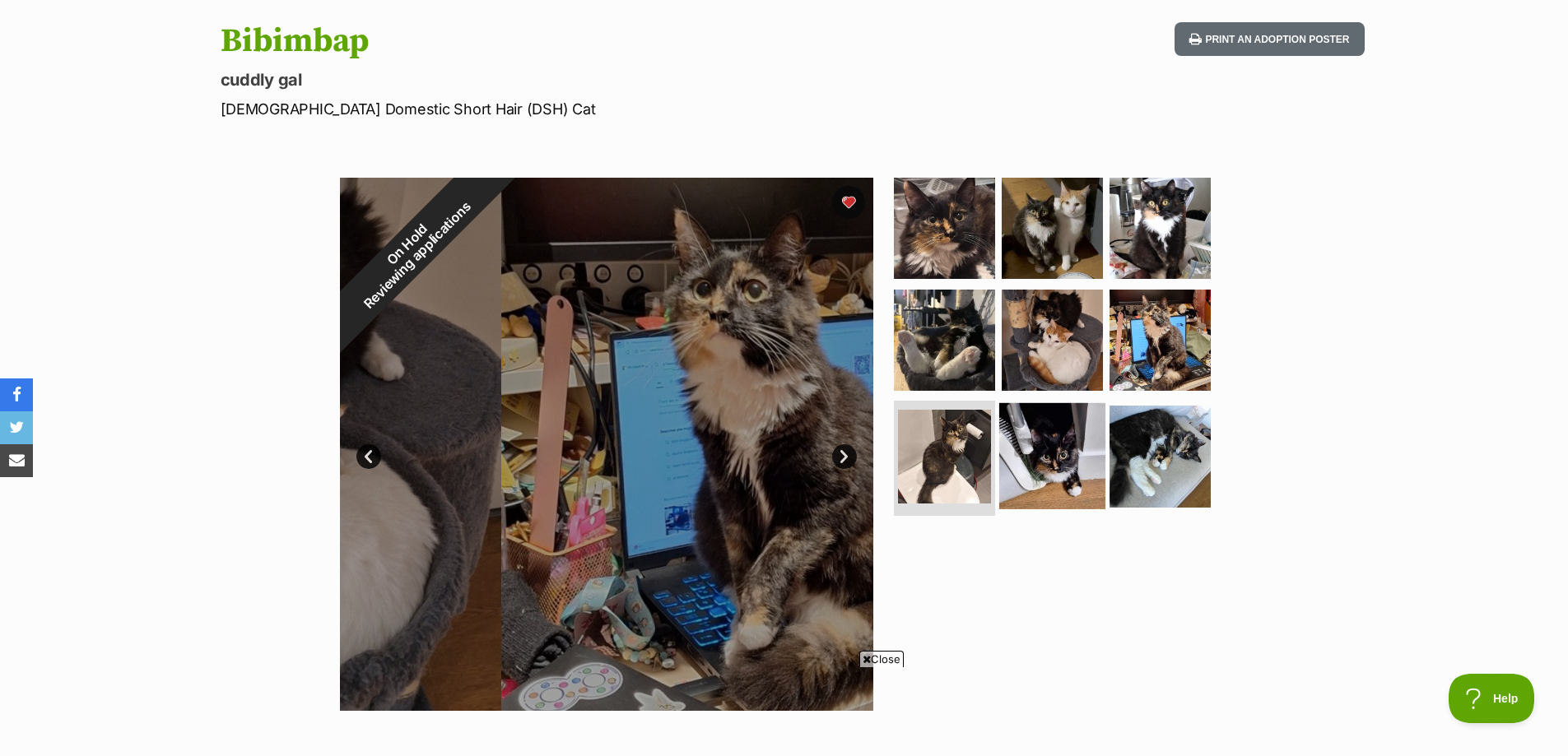
click at [1036, 448] on img at bounding box center [1052, 456] width 106 height 106
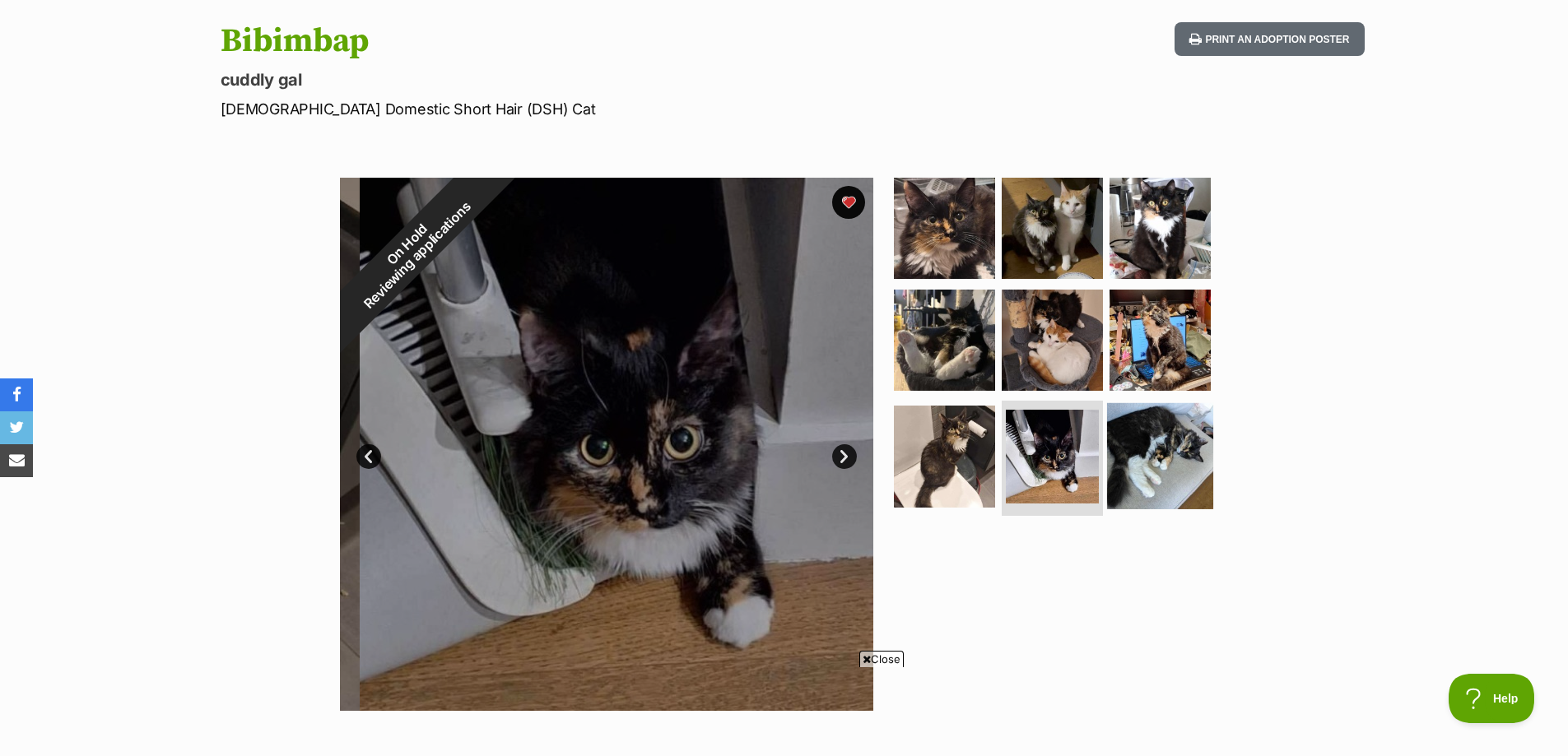
click at [1111, 453] on img at bounding box center [1160, 456] width 106 height 106
